Goal: Information Seeking & Learning: Learn about a topic

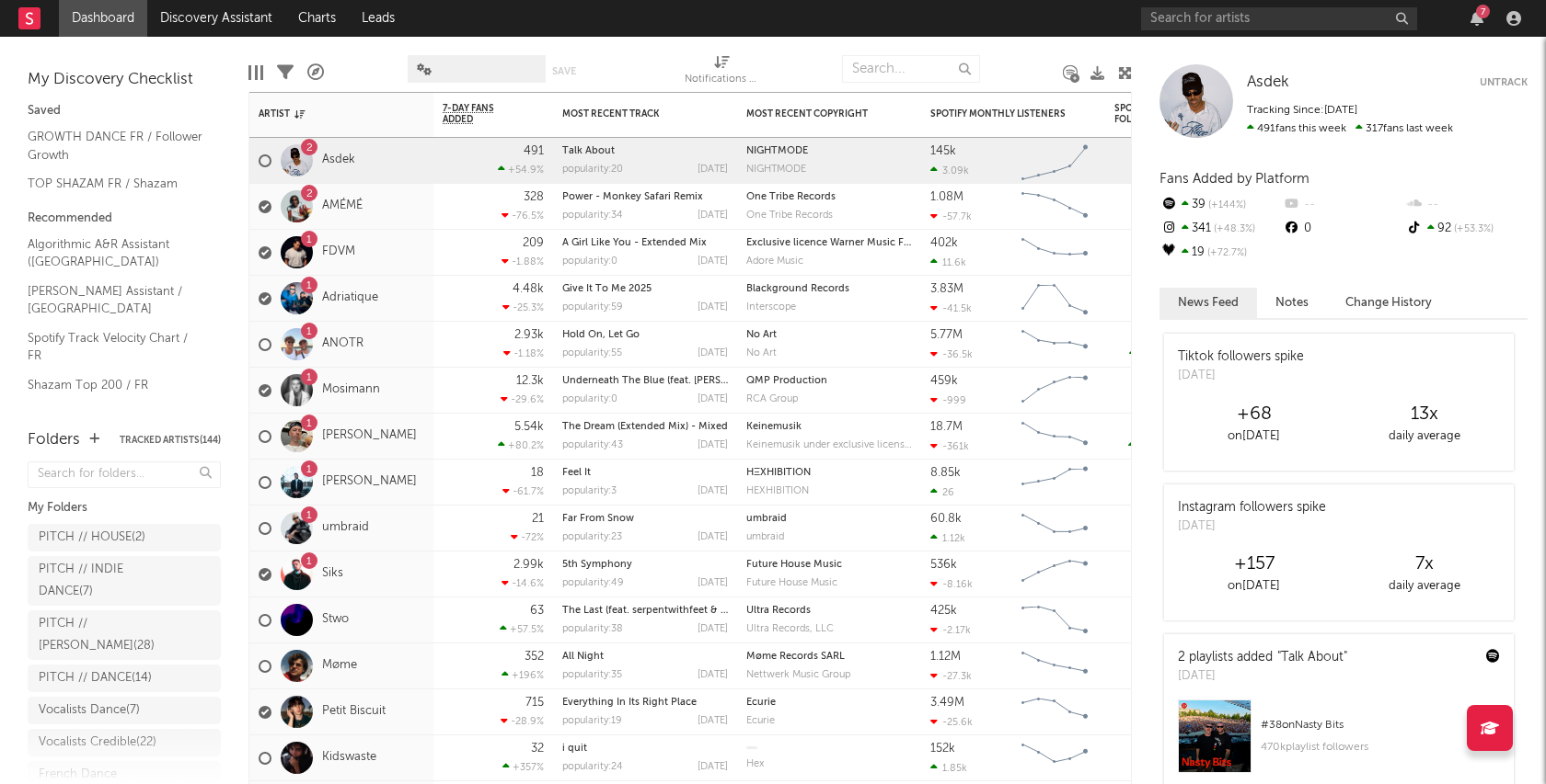
click at [187, 441] on button "Tracked Artists ( 144 )" at bounding box center [170, 439] width 102 height 9
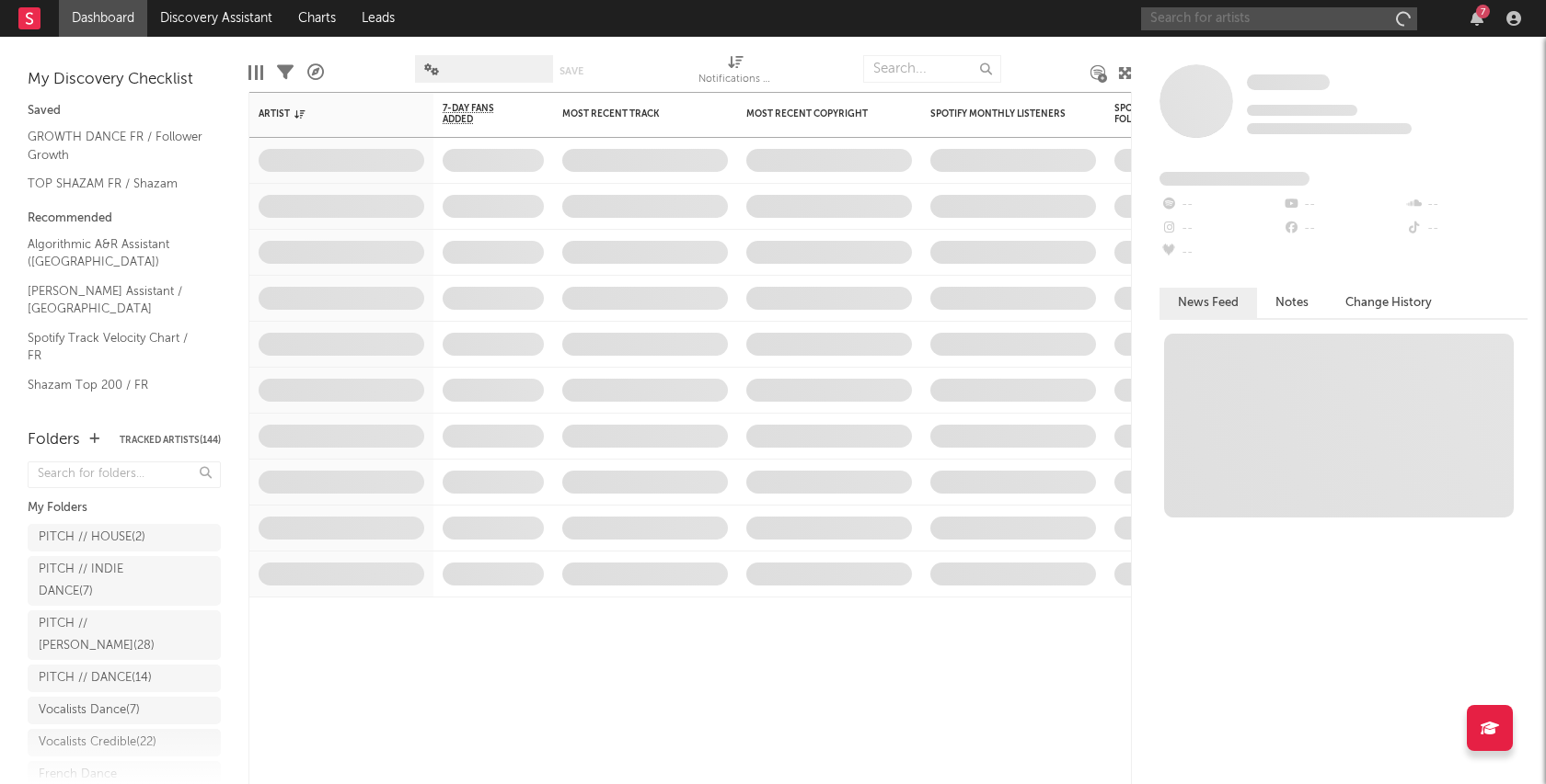
click at [1341, 22] on input "text" at bounding box center [1278, 20] width 276 height 23
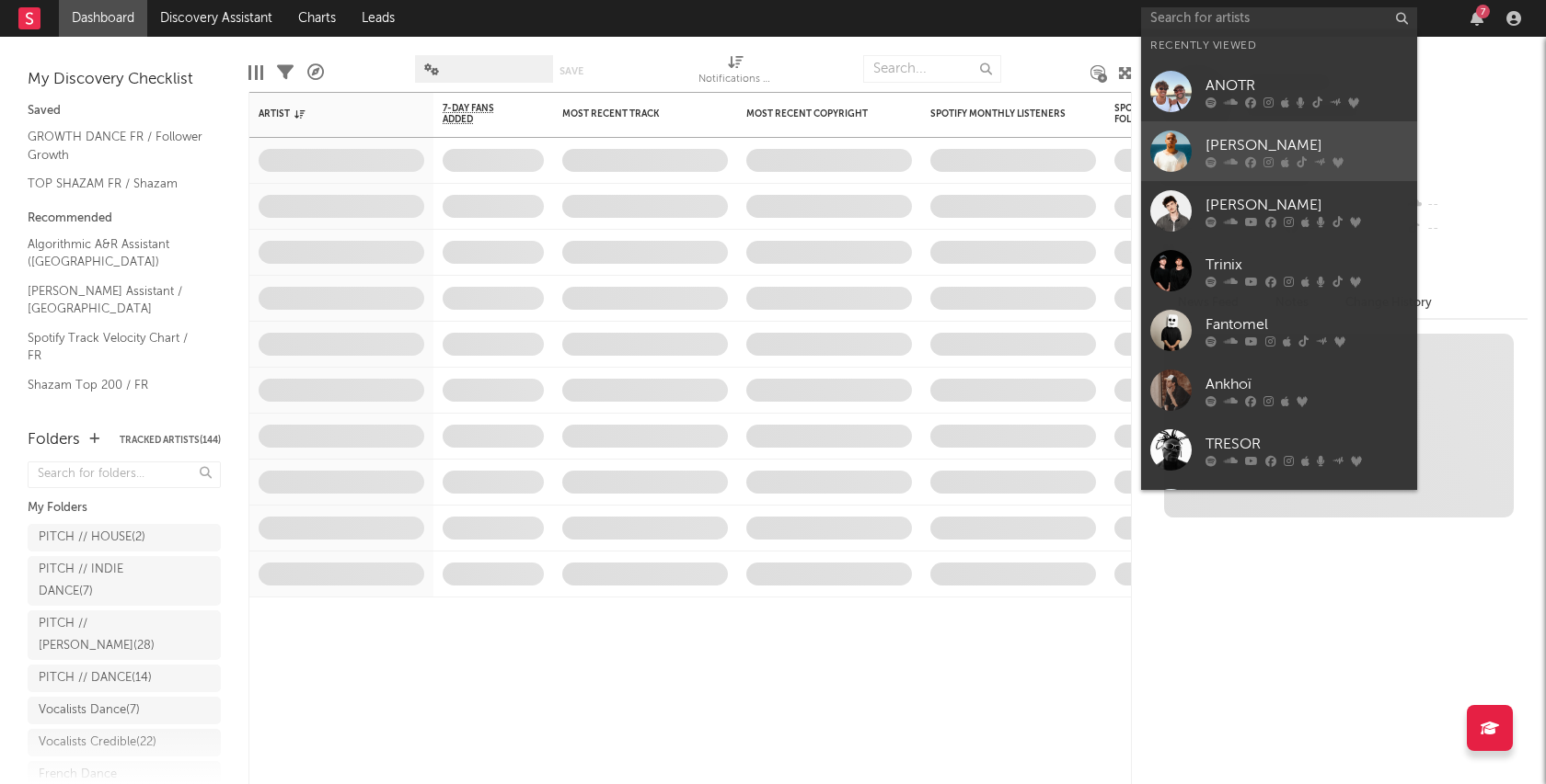
click at [1292, 136] on div "[PERSON_NAME]" at bounding box center [1306, 145] width 202 height 22
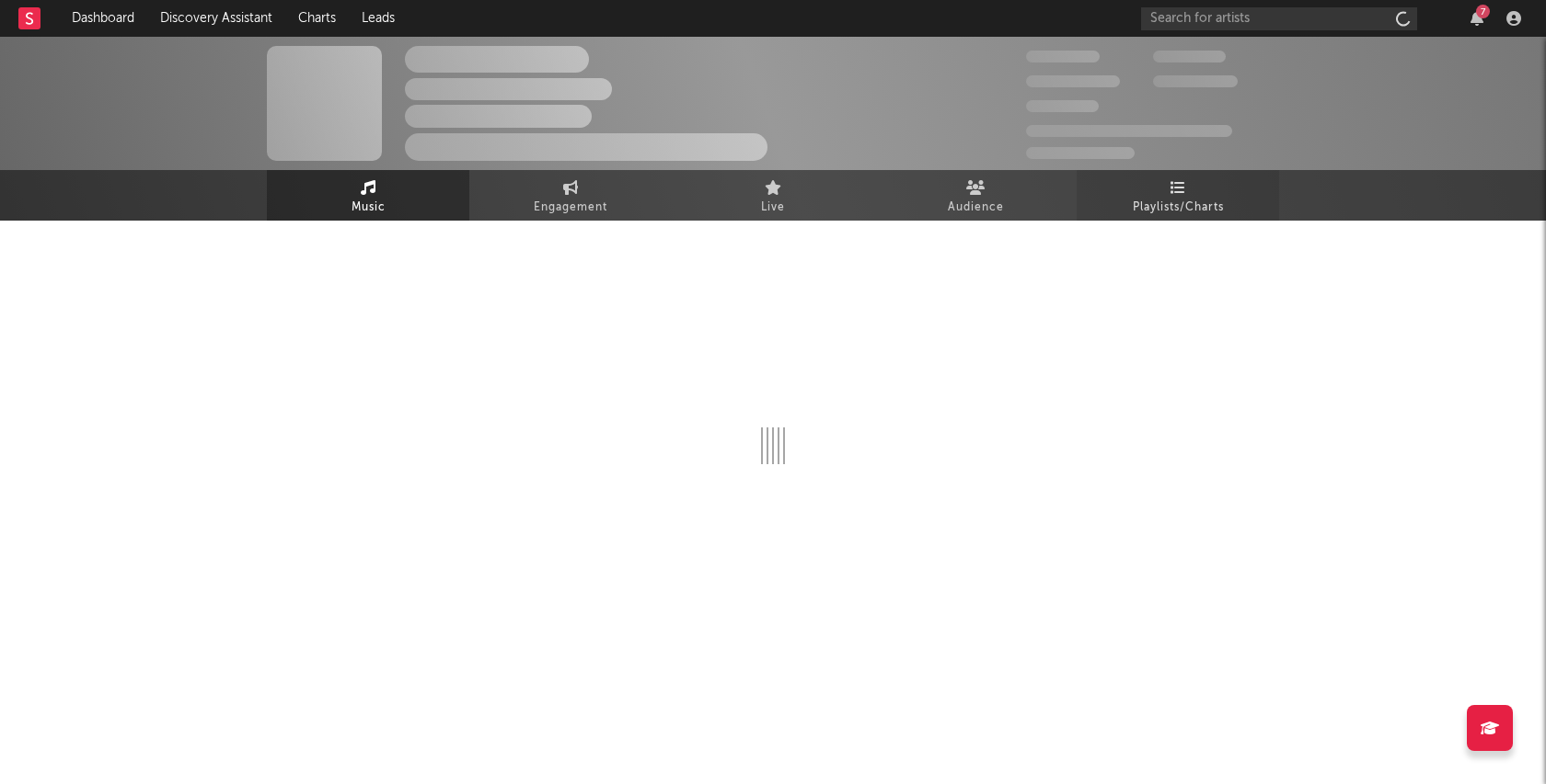
click at [1181, 187] on icon at bounding box center [1178, 187] width 16 height 15
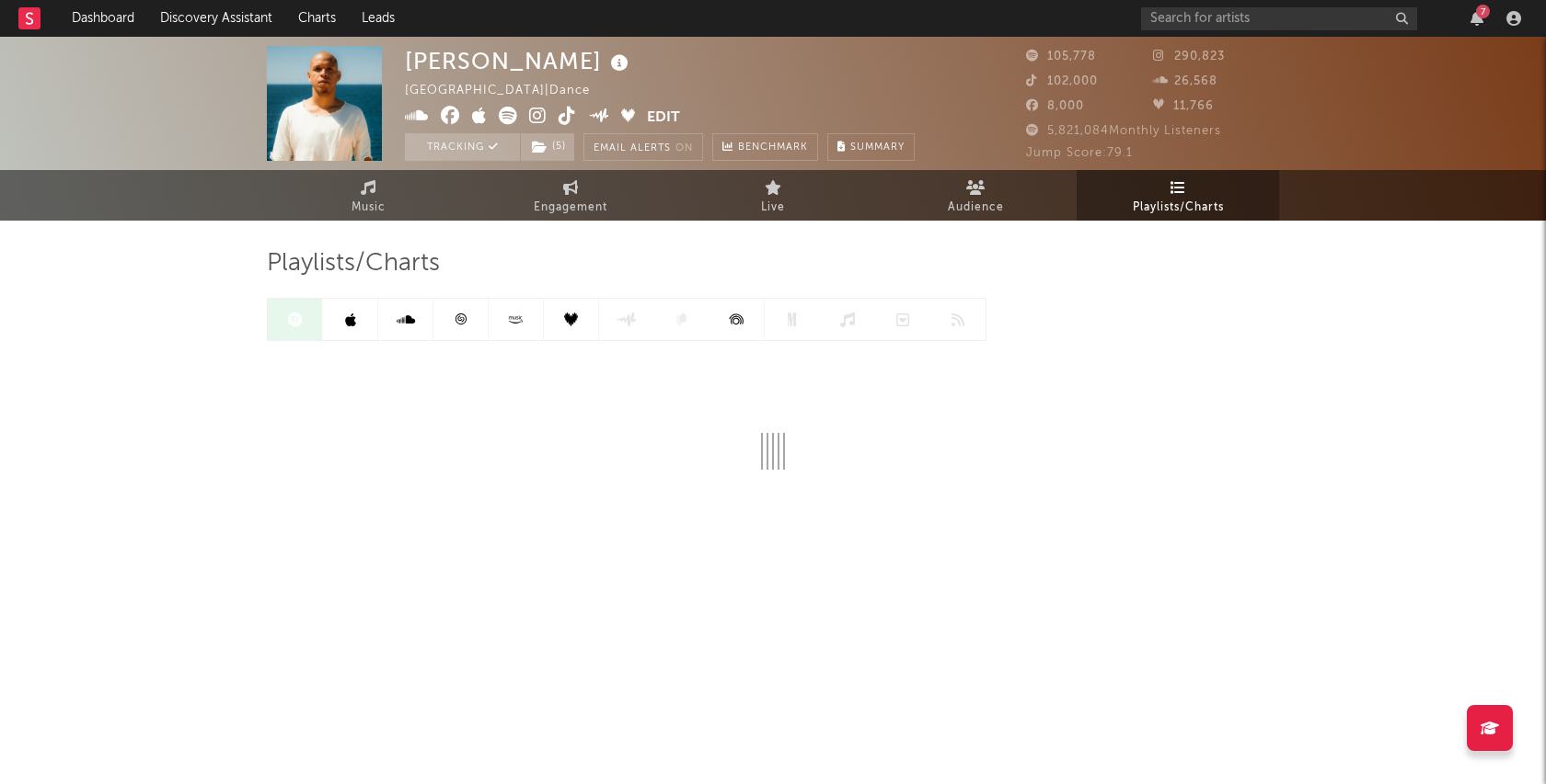
click at [458, 330] on link at bounding box center [461, 319] width 56 height 41
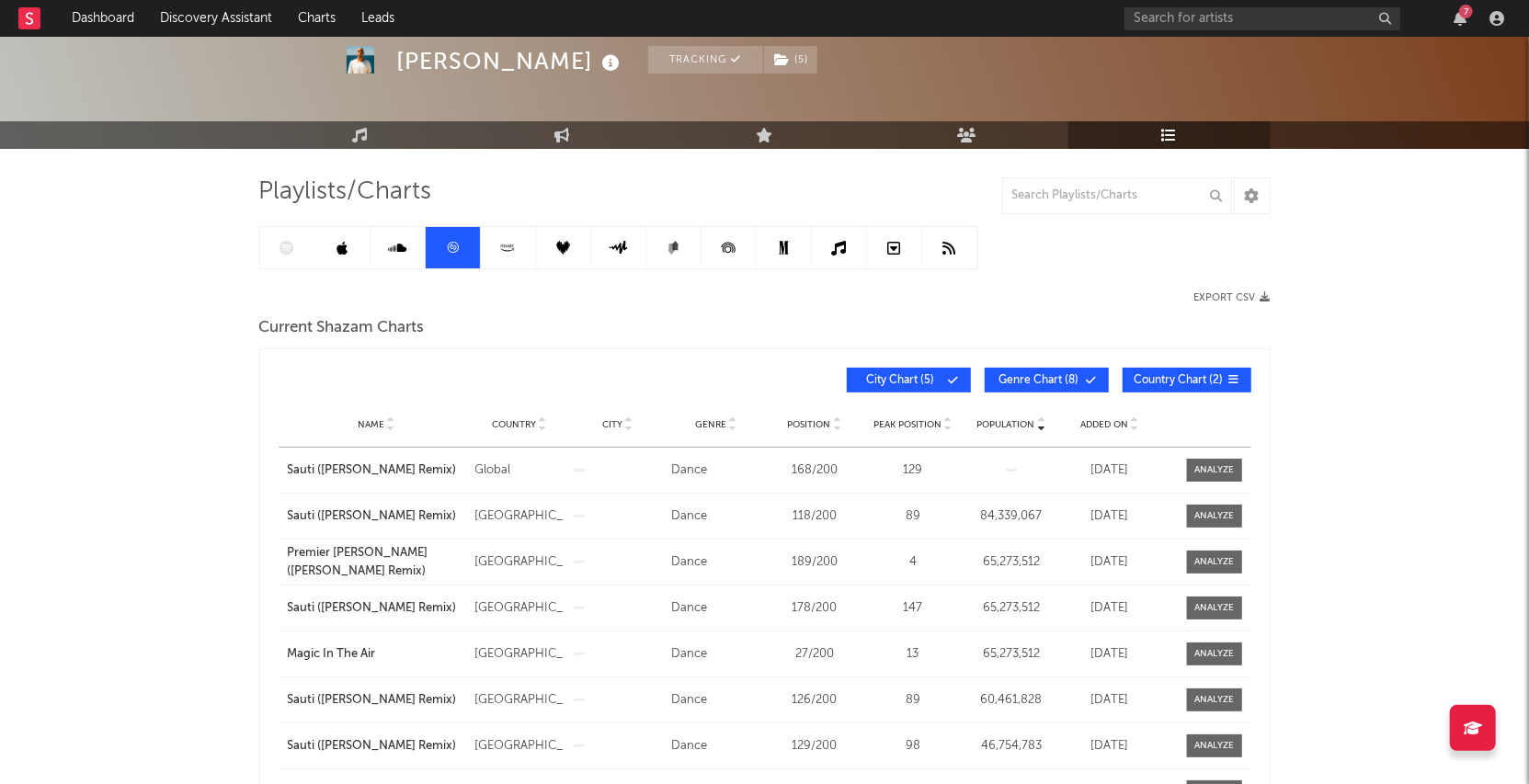
scroll to position [74, 0]
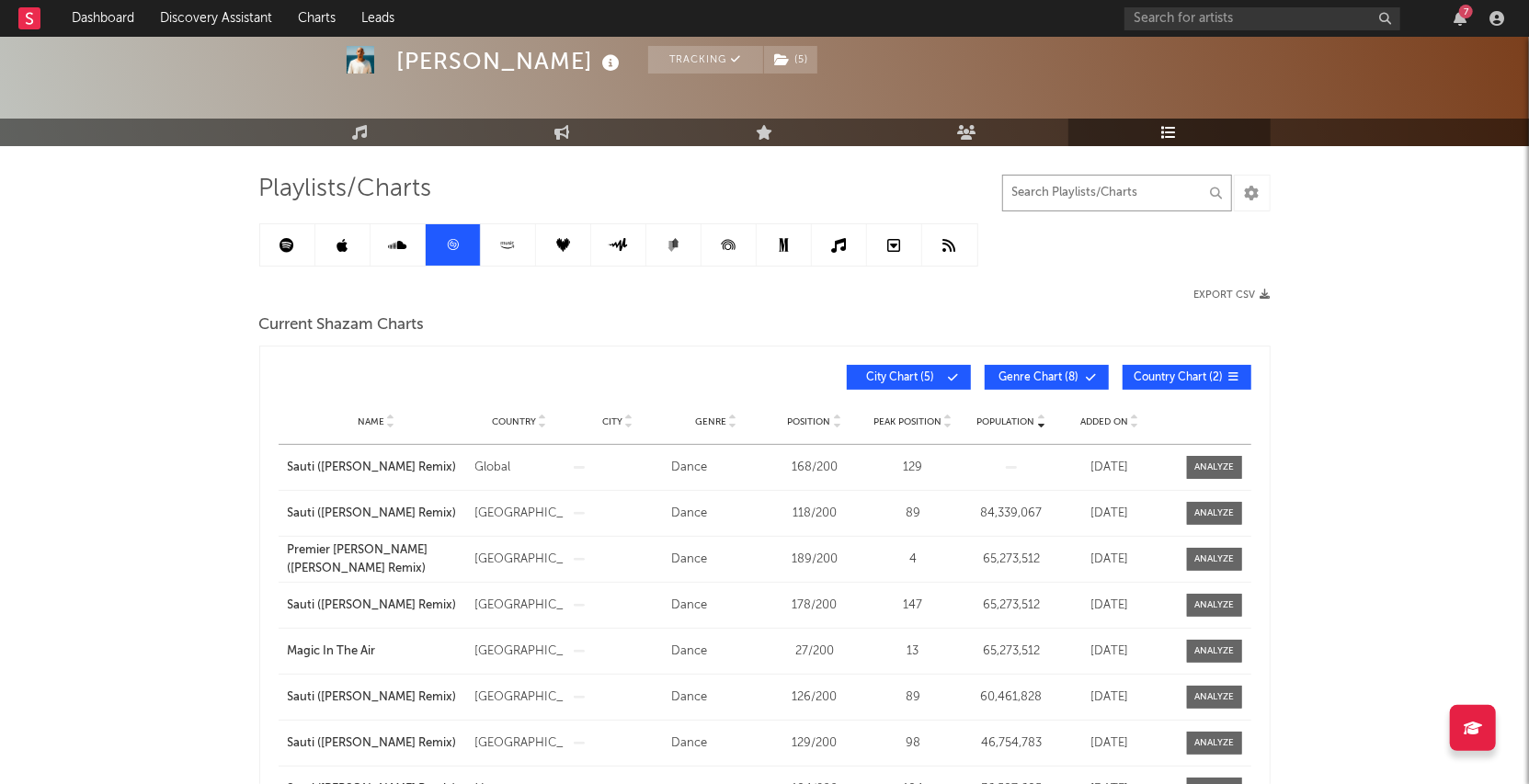
click at [1072, 183] on input "text" at bounding box center [1117, 193] width 229 height 37
type input "a"
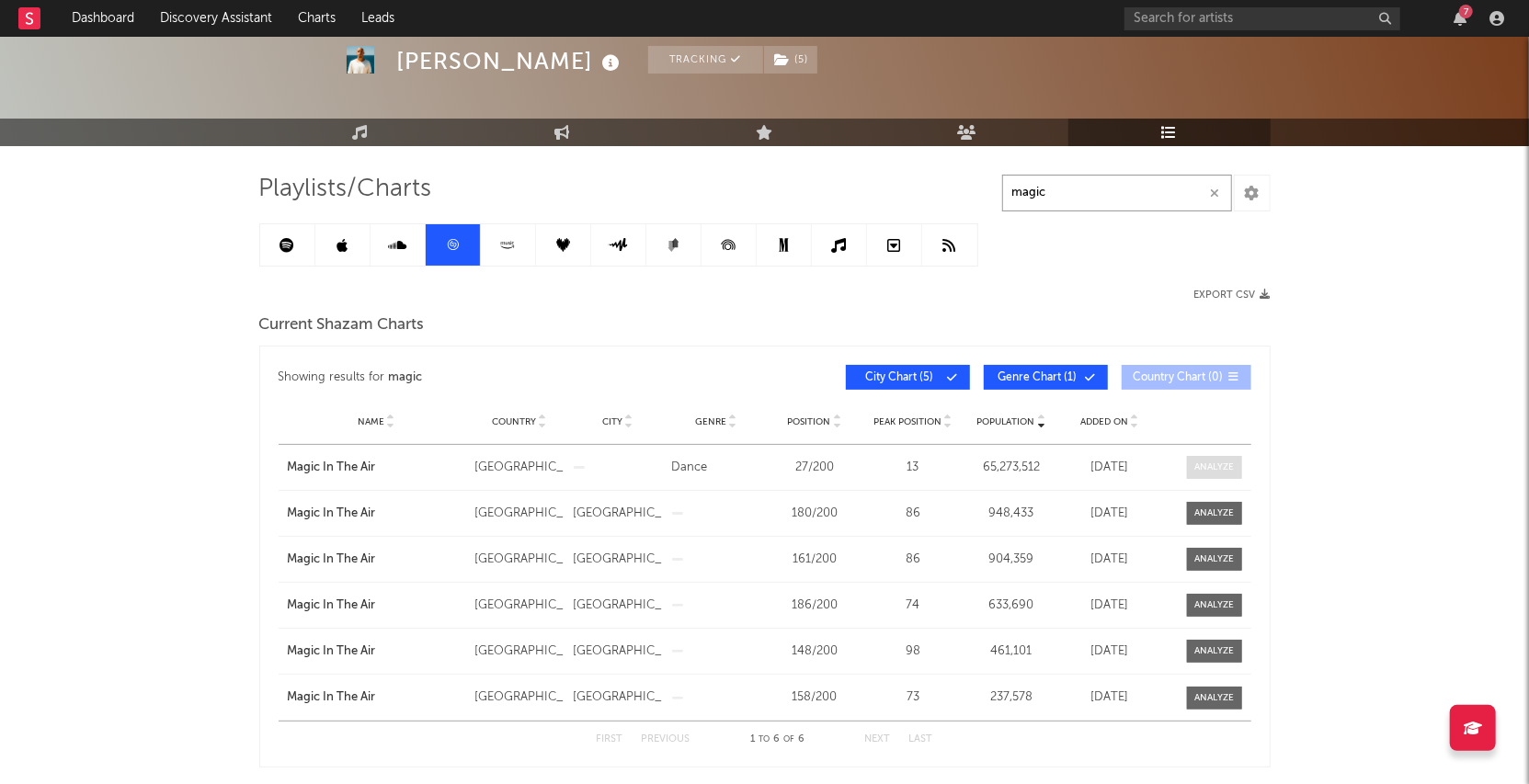
type input "magic"
click at [1204, 463] on div at bounding box center [1215, 468] width 40 height 14
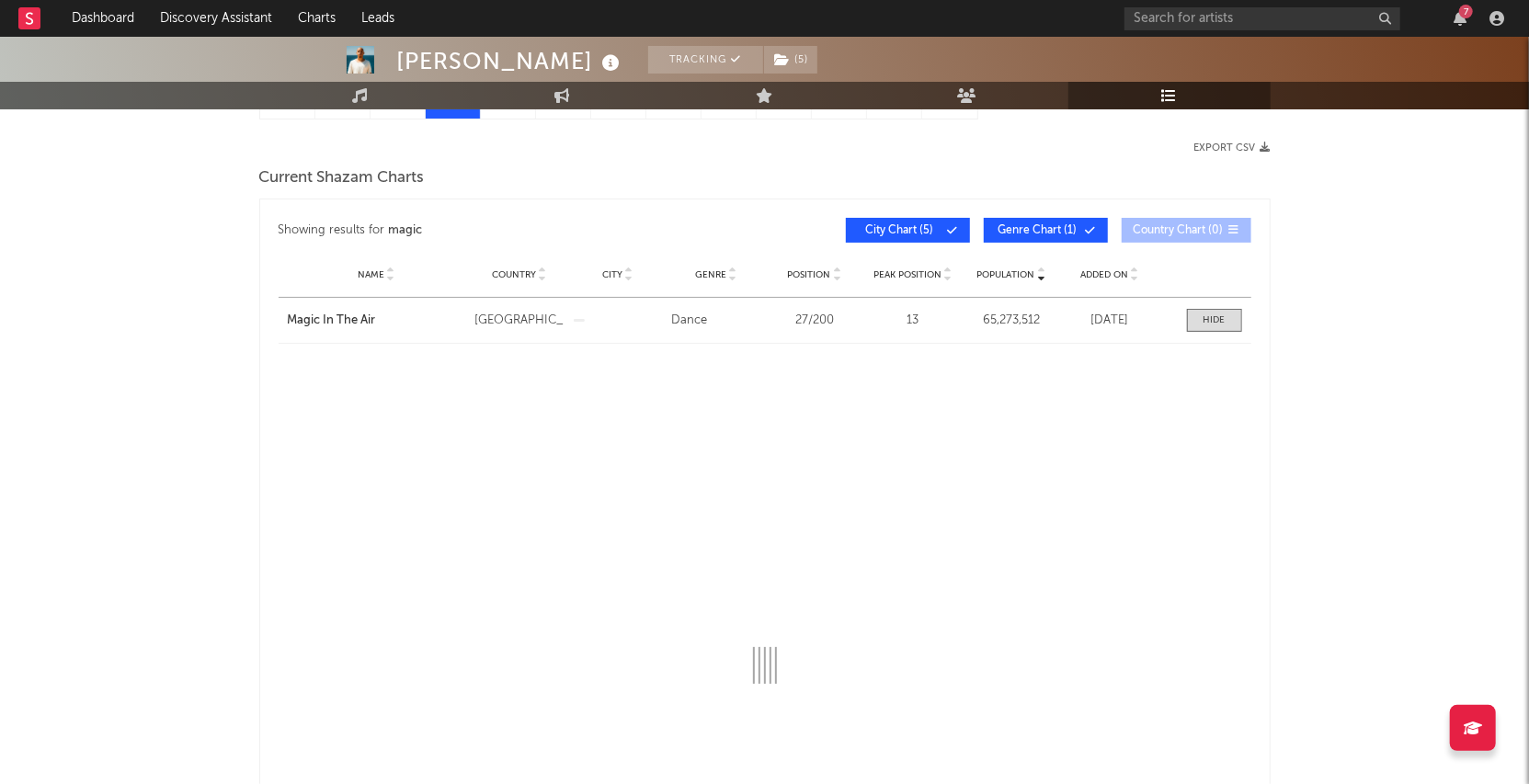
select select "All"
select select "1w"
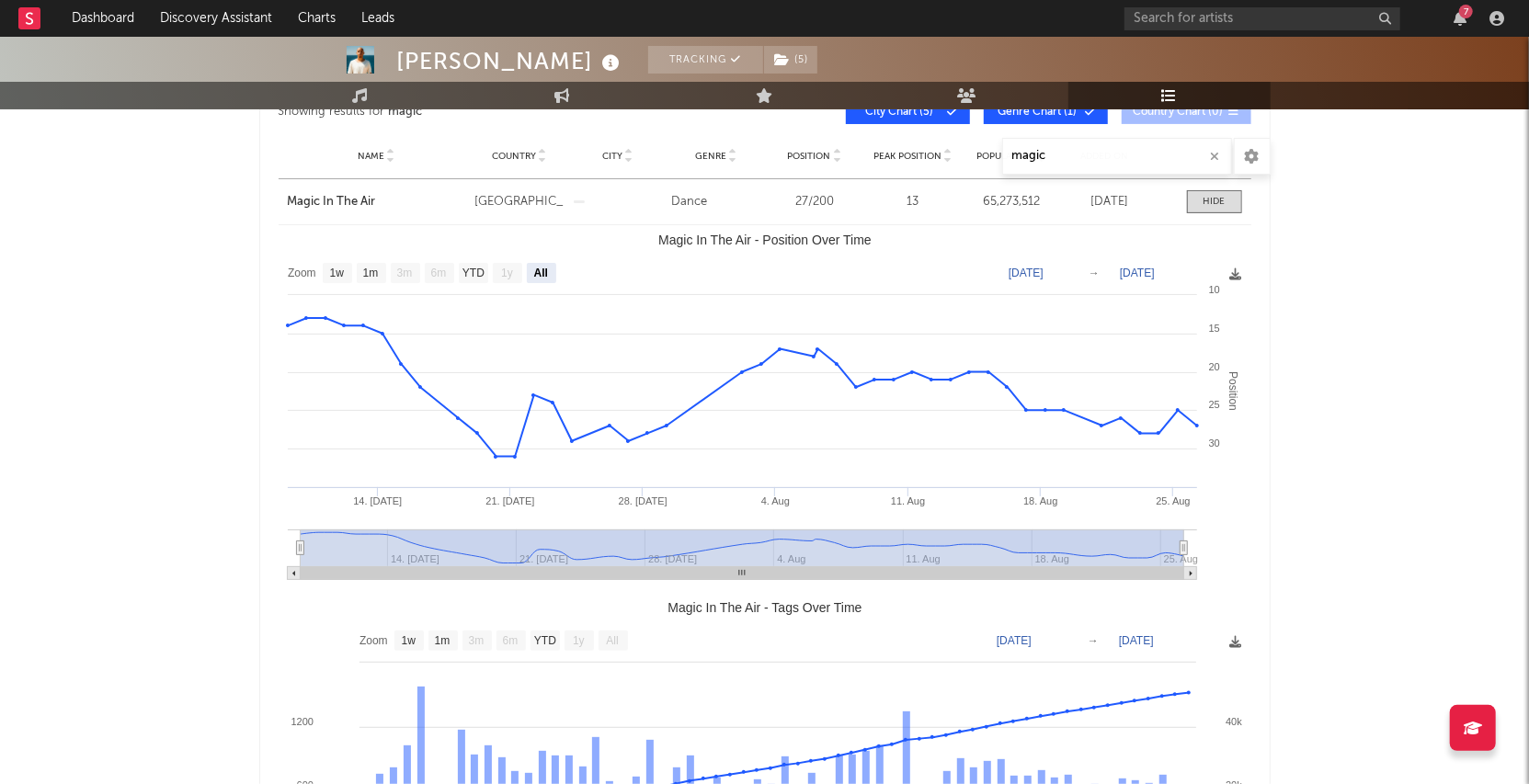
scroll to position [339, 0]
click at [1454, 13] on icon "button" at bounding box center [1460, 18] width 13 height 15
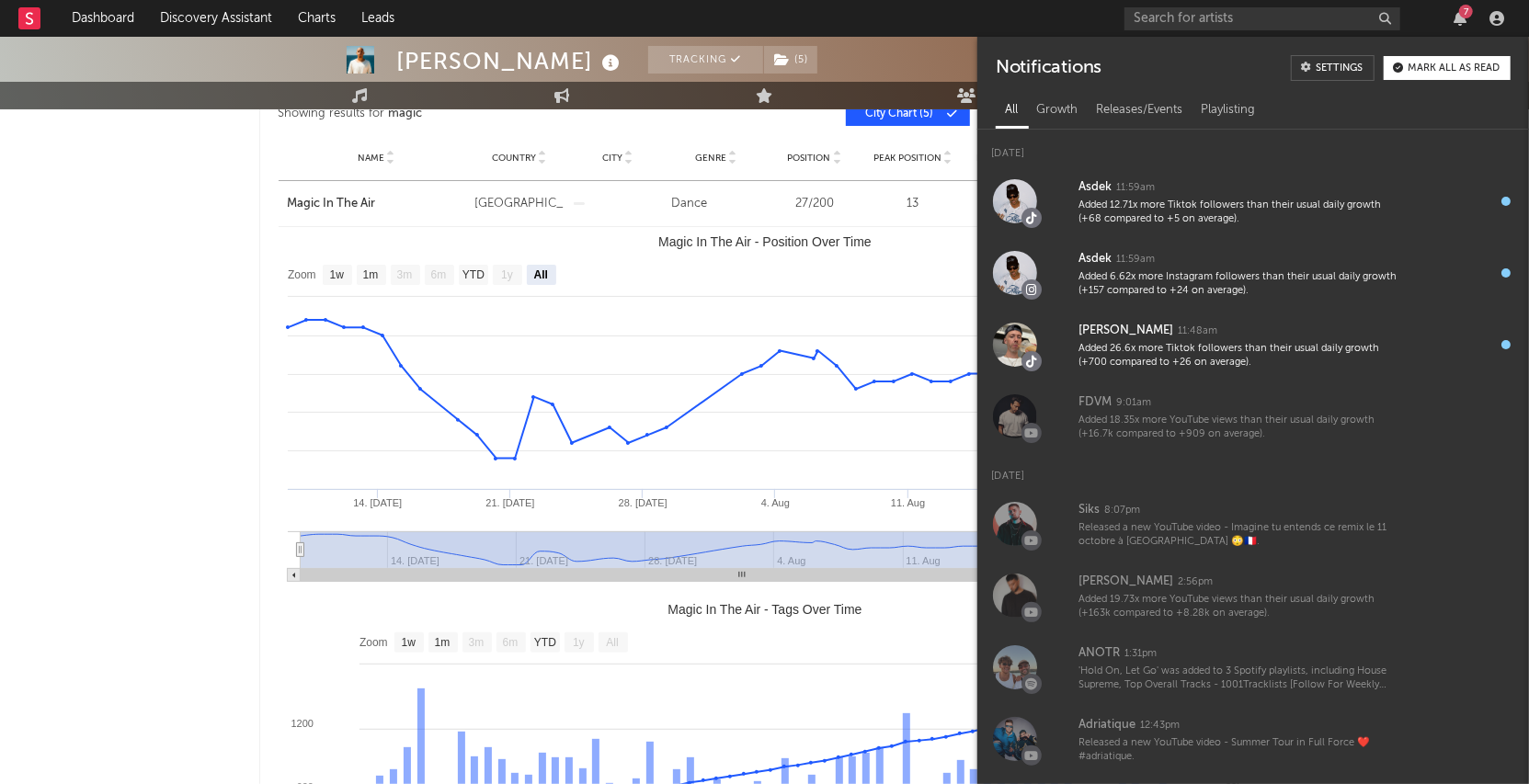
click at [1430, 71] on div "Mark all as read" at bounding box center [1454, 68] width 92 height 10
